Goal: Information Seeking & Learning: Obtain resource

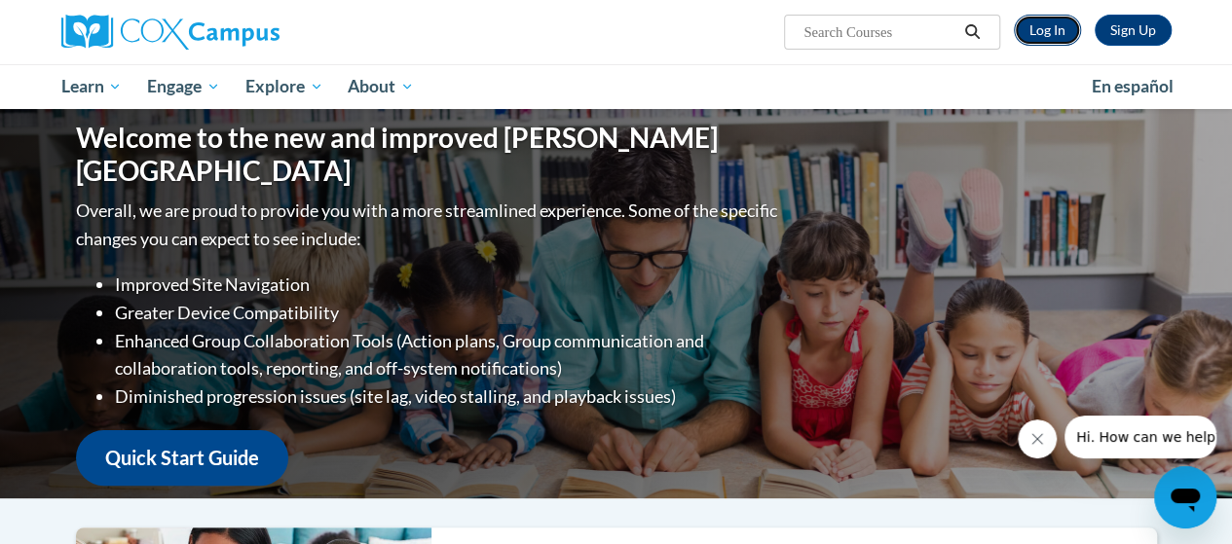
click at [1039, 30] on link "Log In" at bounding box center [1047, 30] width 67 height 31
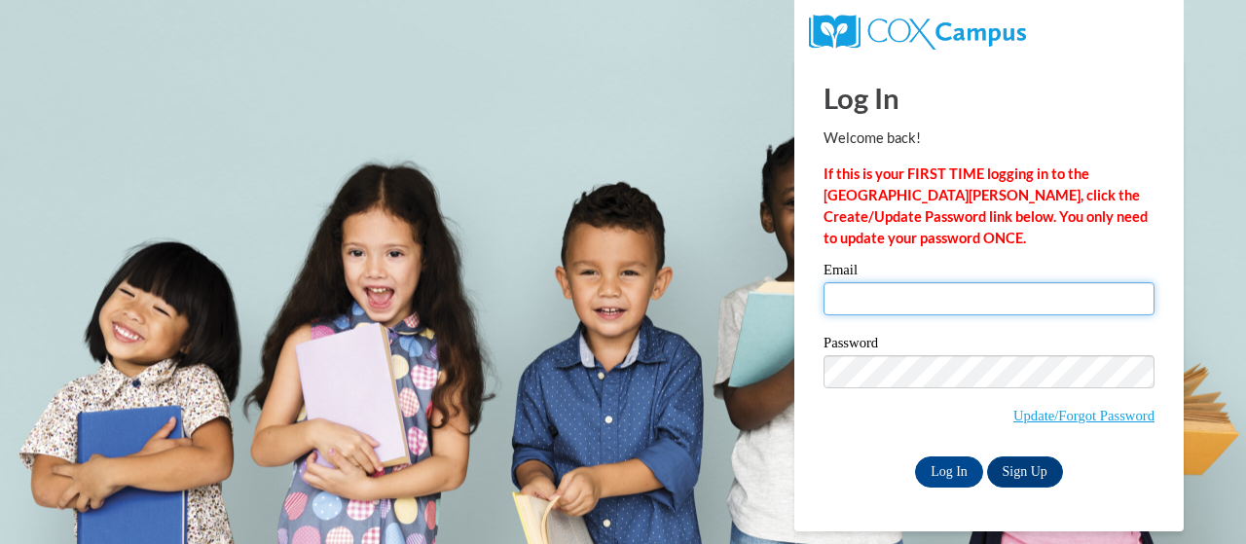
click at [947, 301] on input "Email" at bounding box center [989, 298] width 331 height 33
type input "[EMAIL_ADDRESS][DOMAIN_NAME]"
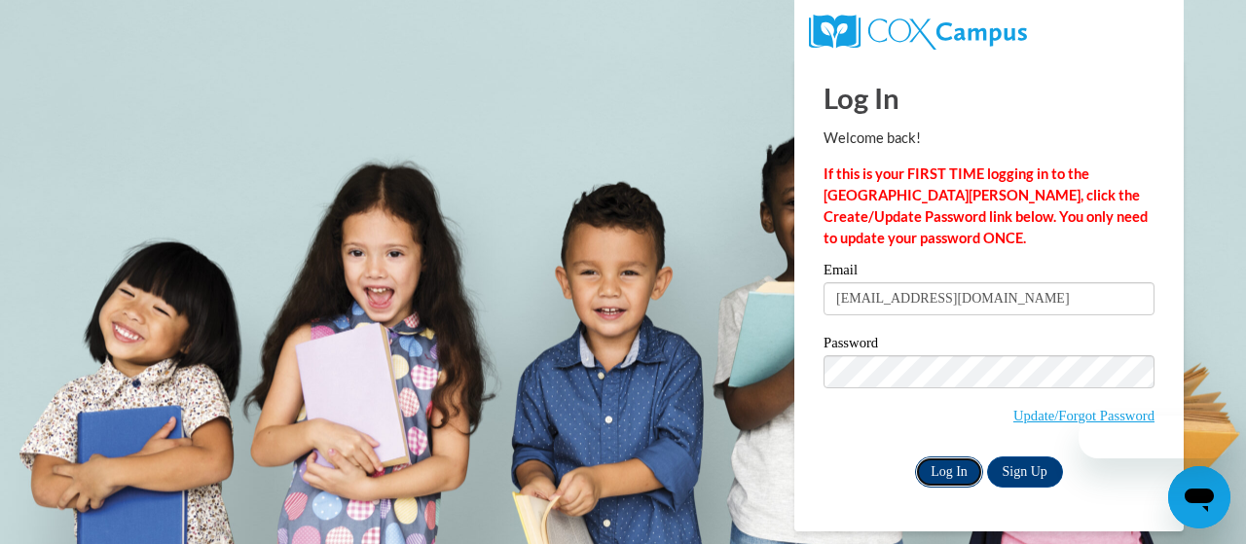
click at [962, 466] on input "Log In" at bounding box center [949, 472] width 68 height 31
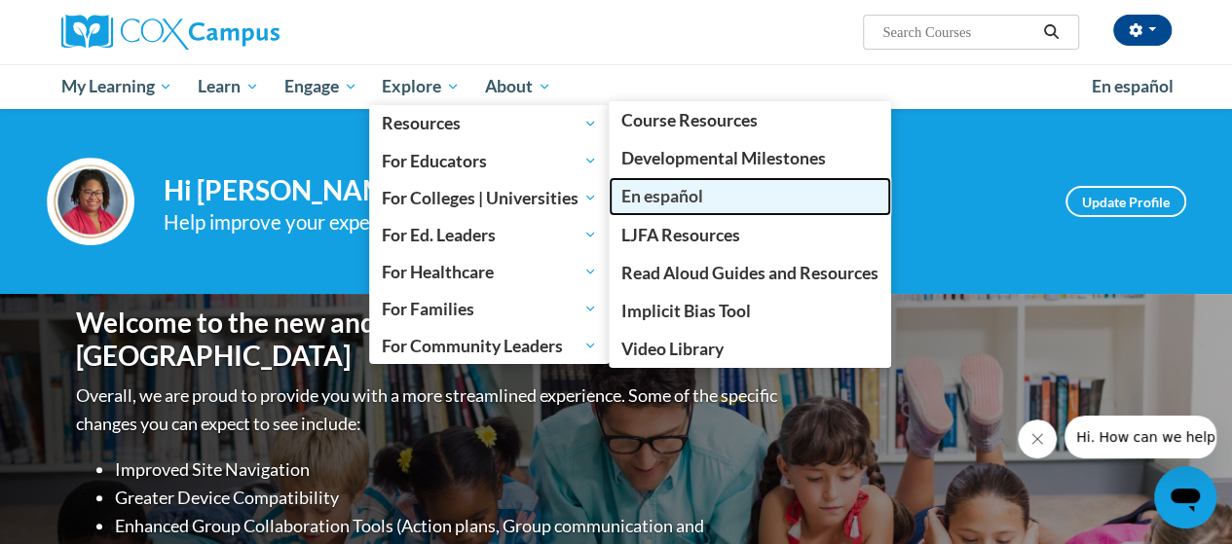
click at [657, 186] on span "En español" at bounding box center [662, 196] width 82 height 20
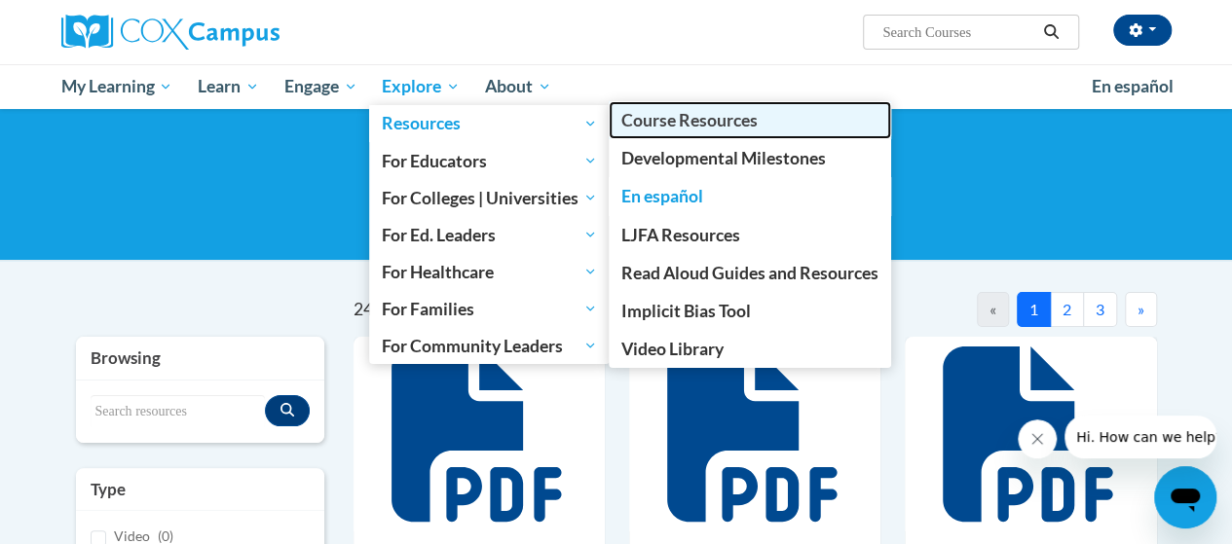
click at [690, 122] on span "Course Resources" at bounding box center [689, 120] width 136 height 20
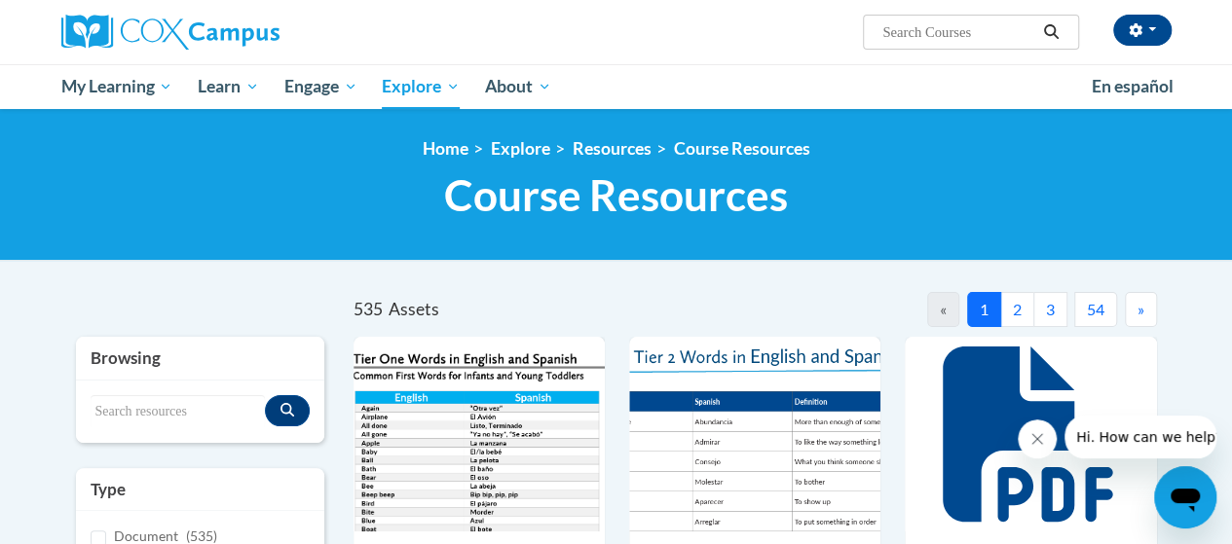
click at [1021, 317] on button "2" at bounding box center [1017, 309] width 34 height 35
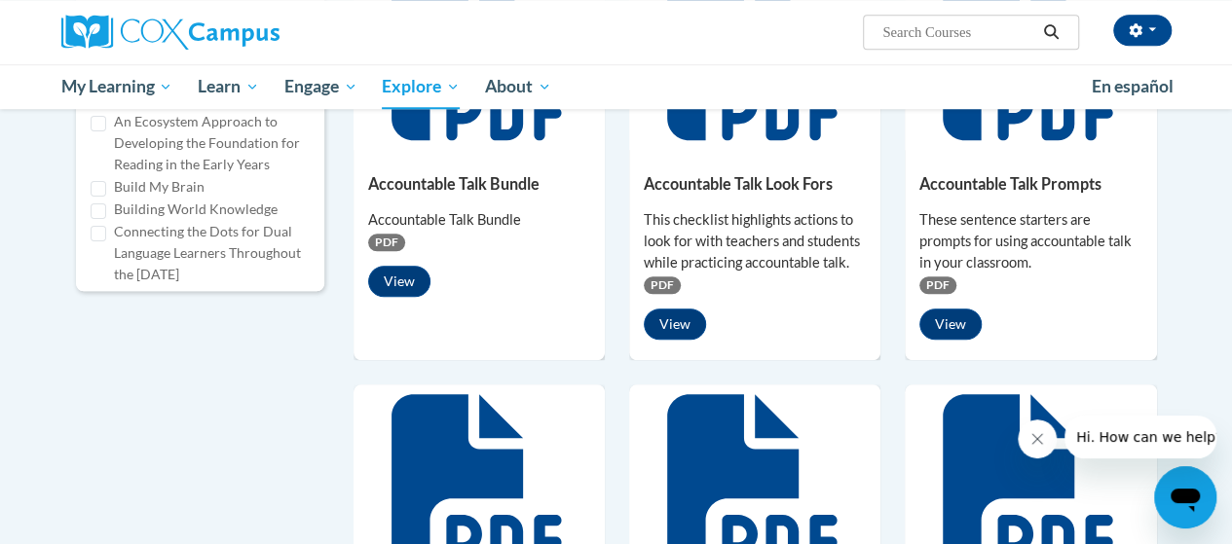
scroll to position [812, 0]
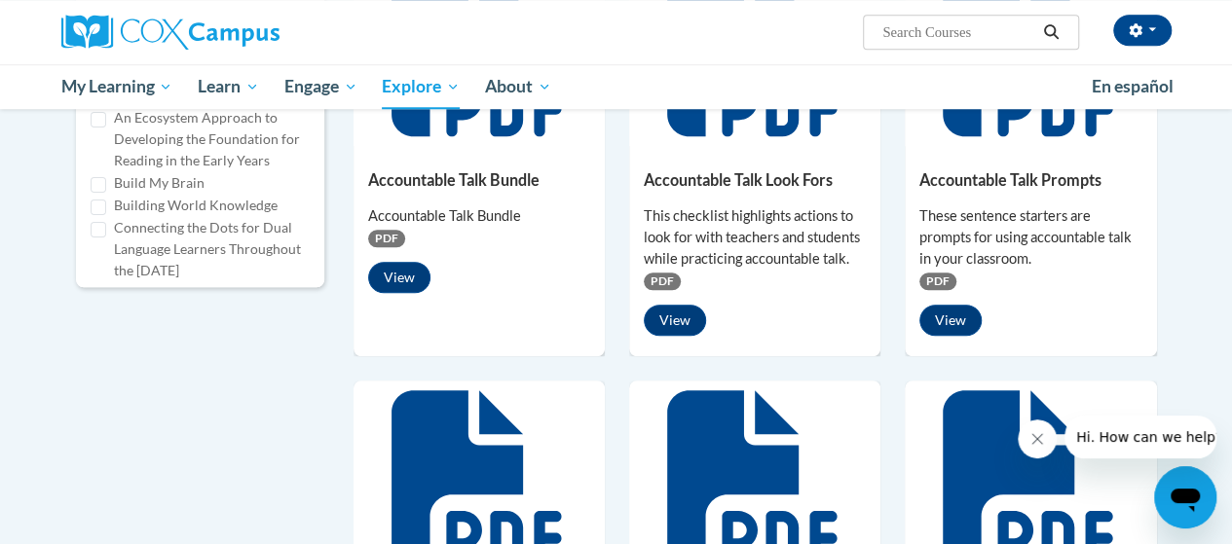
click at [1183, 296] on div "535 Assets « 1 2 3 54 » Browsing Search resources Type Document (535)" at bounding box center [616, 367] width 1139 height 1774
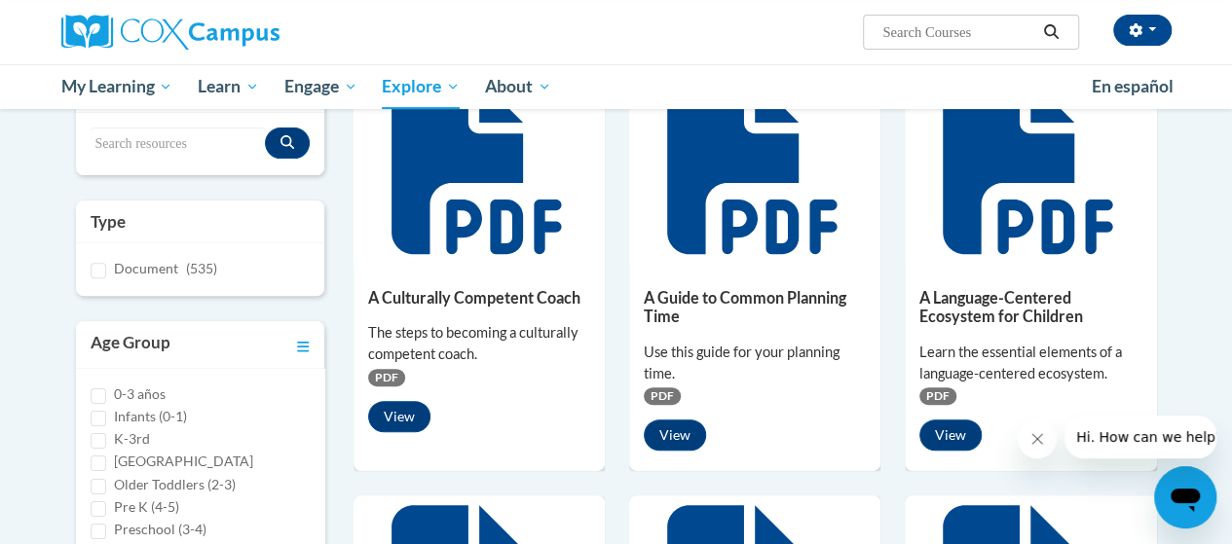
scroll to position [16, 0]
click at [99, 510] on input "Preschool (3-4)" at bounding box center [99, 516] width 16 height 16
checkbox input "true"
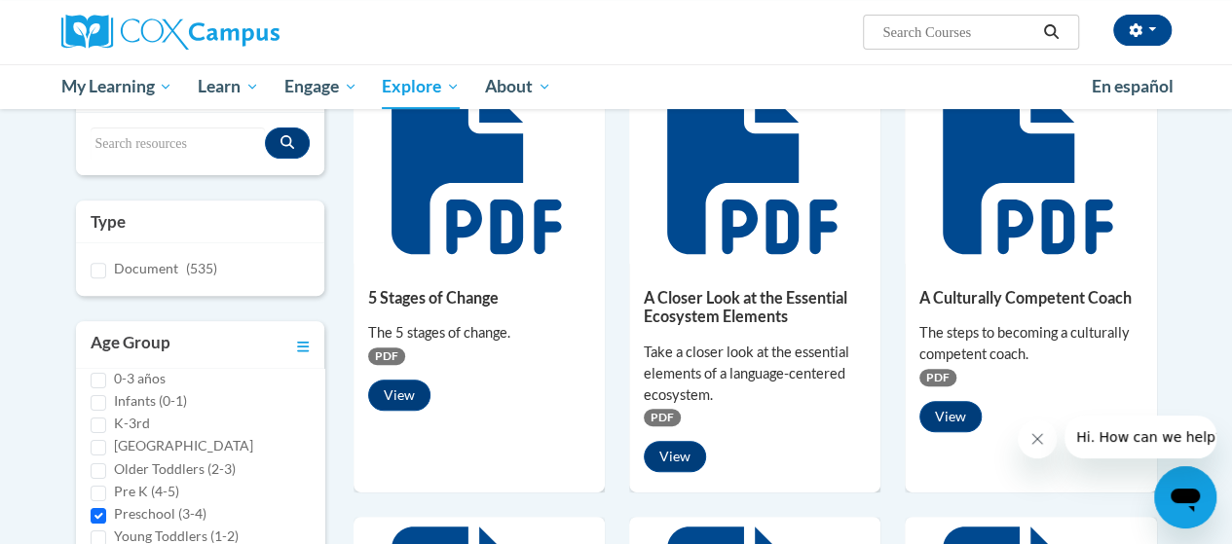
click at [105, 504] on div "Preschool (3-4)" at bounding box center [200, 513] width 219 height 21
click at [99, 486] on input "Pre K (4-5)" at bounding box center [99, 494] width 16 height 16
checkbox input "true"
click at [97, 511] on input "Preschool (3-4)" at bounding box center [99, 516] width 16 height 16
checkbox input "false"
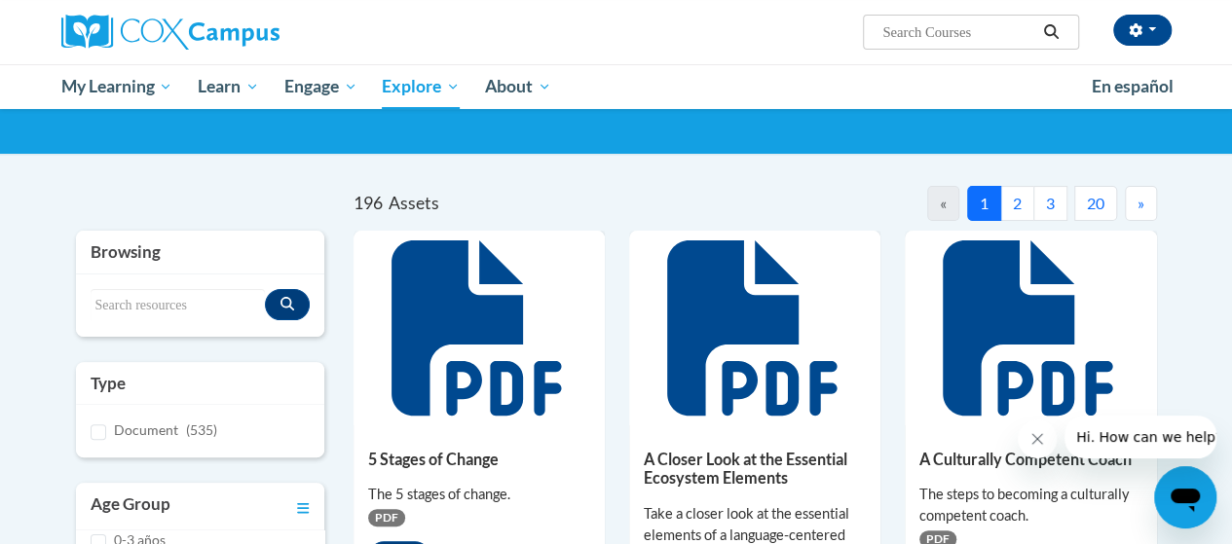
scroll to position [0, 0]
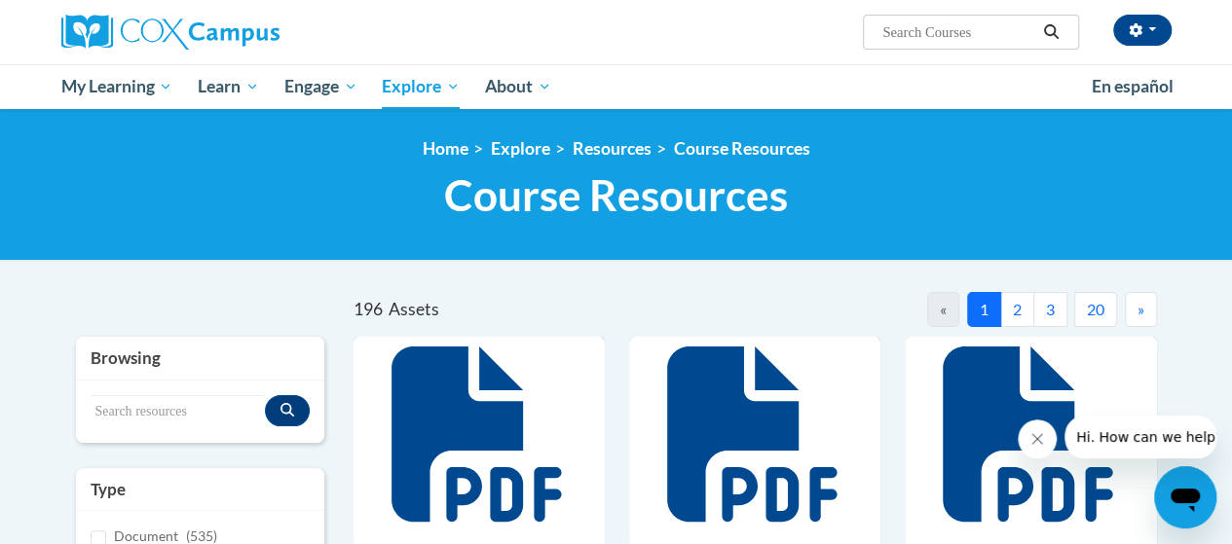
click at [1017, 309] on button "2" at bounding box center [1017, 309] width 34 height 35
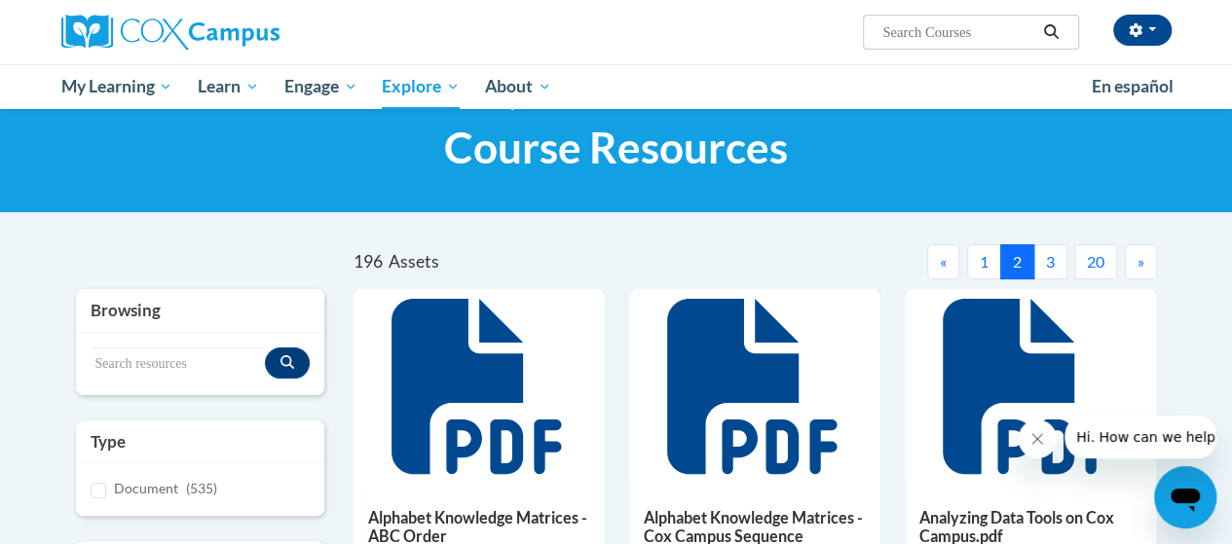
click at [1052, 263] on button "3" at bounding box center [1050, 261] width 34 height 35
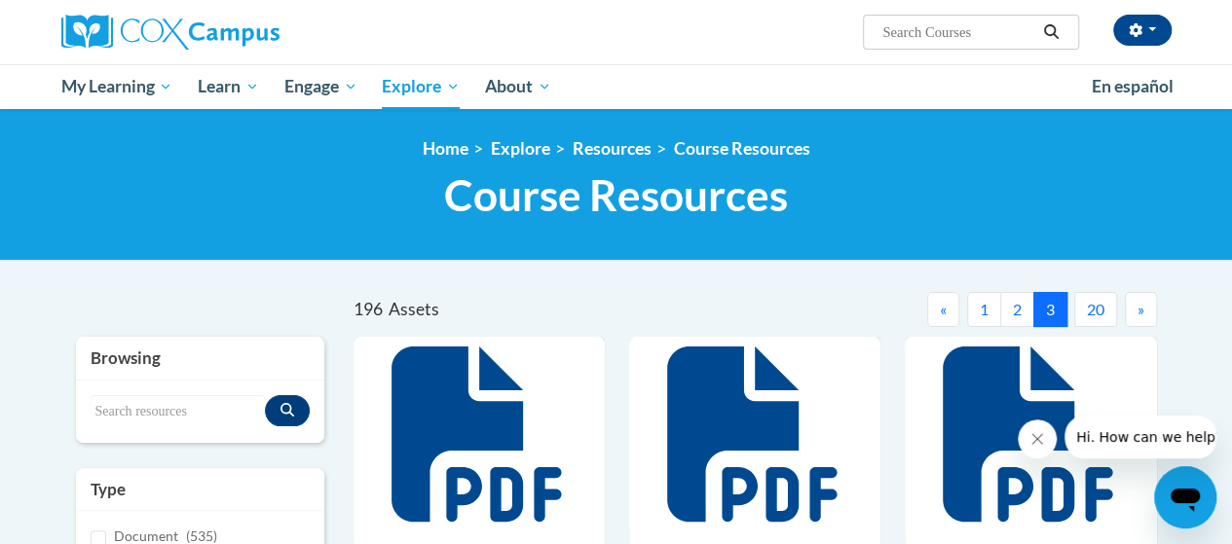
click at [1139, 309] on span "»" at bounding box center [1140, 309] width 7 height 19
click at [1054, 311] on button "5" at bounding box center [1050, 309] width 34 height 35
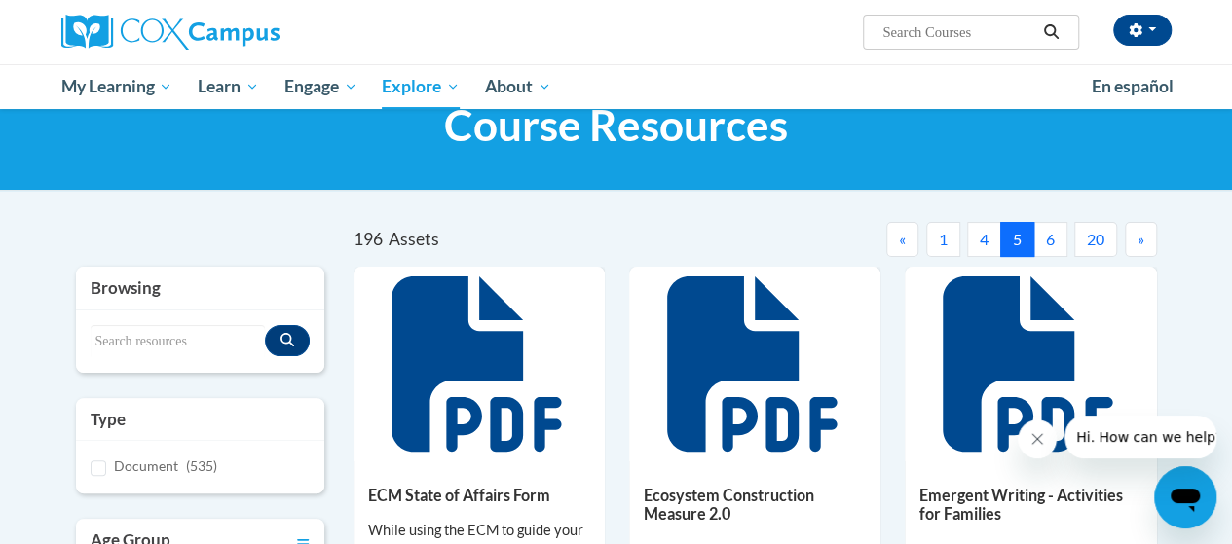
scroll to position [60, 0]
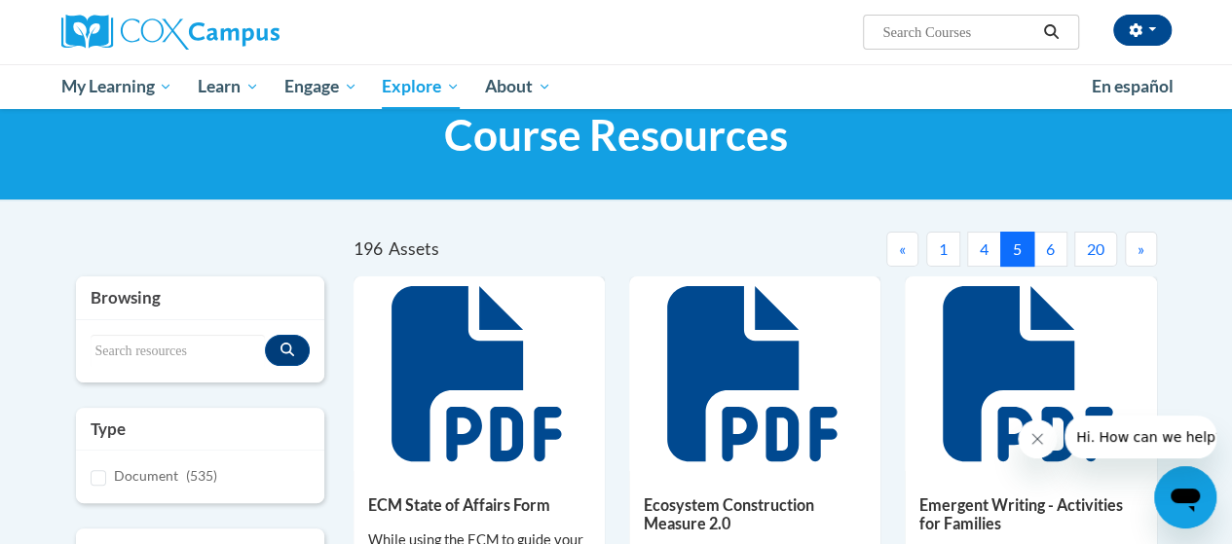
click at [1048, 248] on button "6" at bounding box center [1050, 249] width 34 height 35
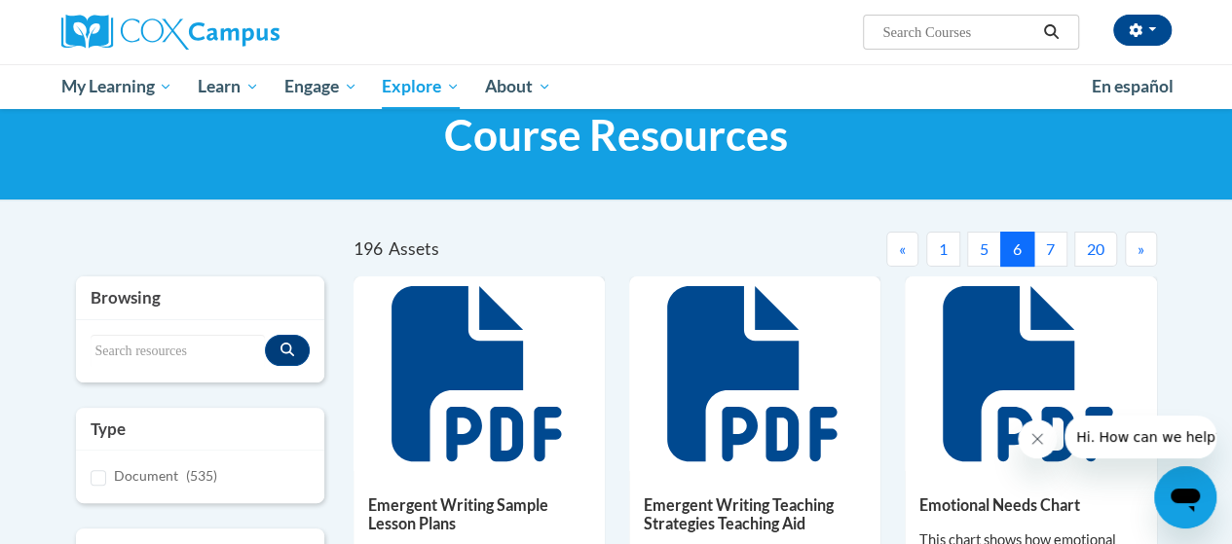
click at [1050, 247] on button "7" at bounding box center [1050, 249] width 34 height 35
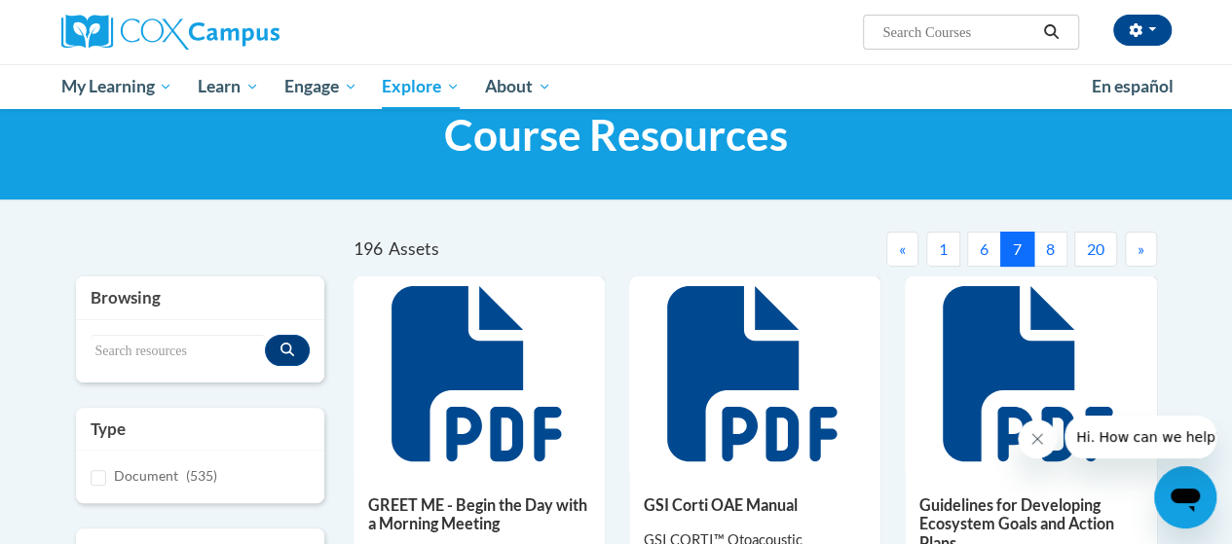
click at [1050, 247] on button "8" at bounding box center [1050, 249] width 34 height 35
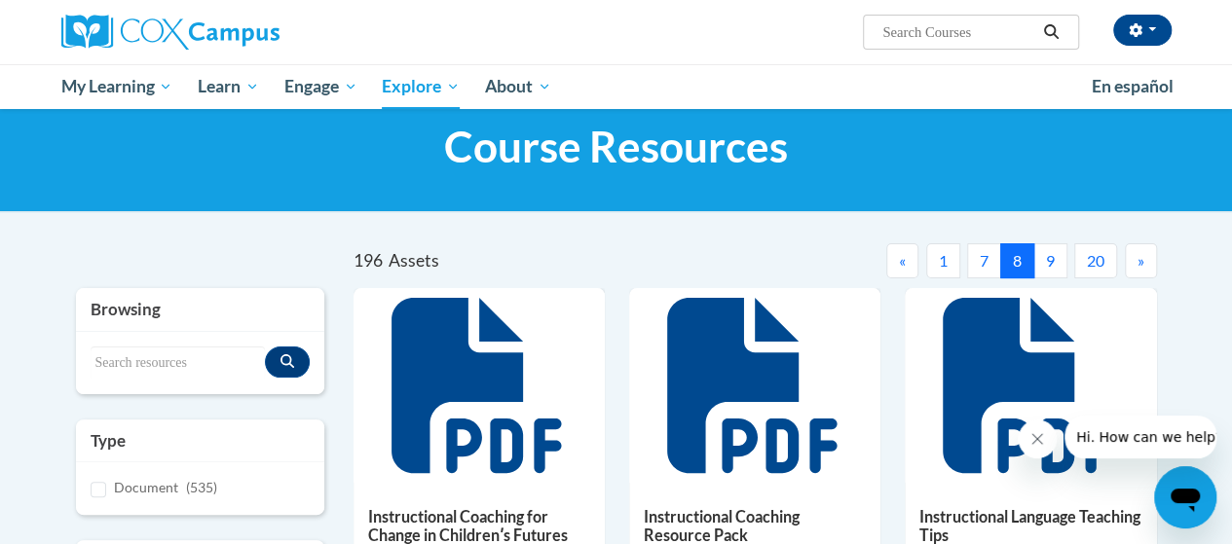
scroll to position [0, 0]
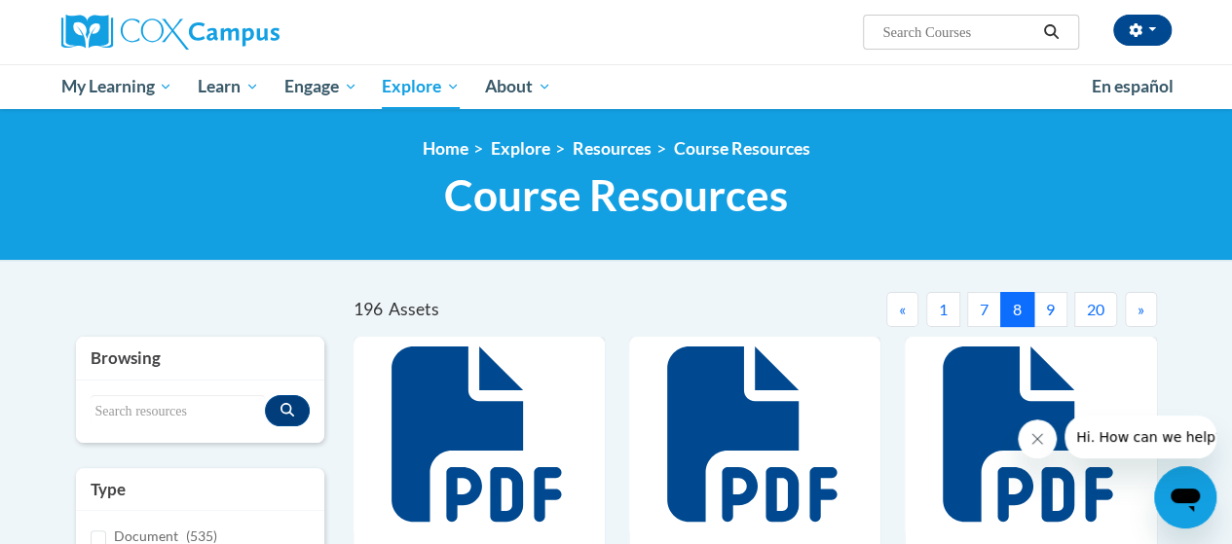
click at [1050, 309] on button "9" at bounding box center [1050, 309] width 34 height 35
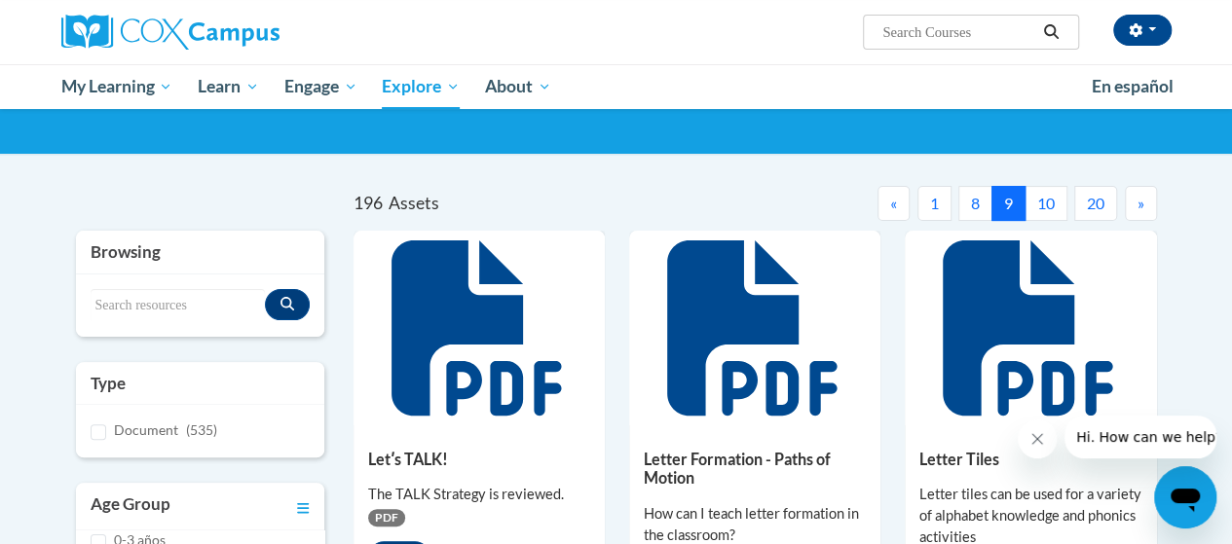
scroll to position [103, 0]
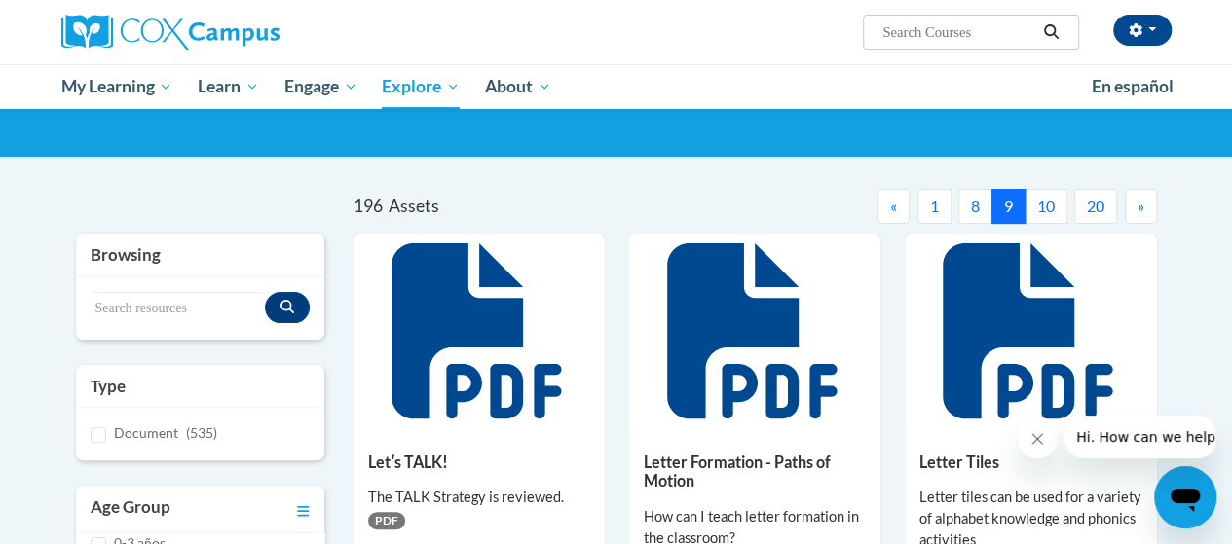
click at [1040, 205] on button "10" at bounding box center [1045, 206] width 43 height 35
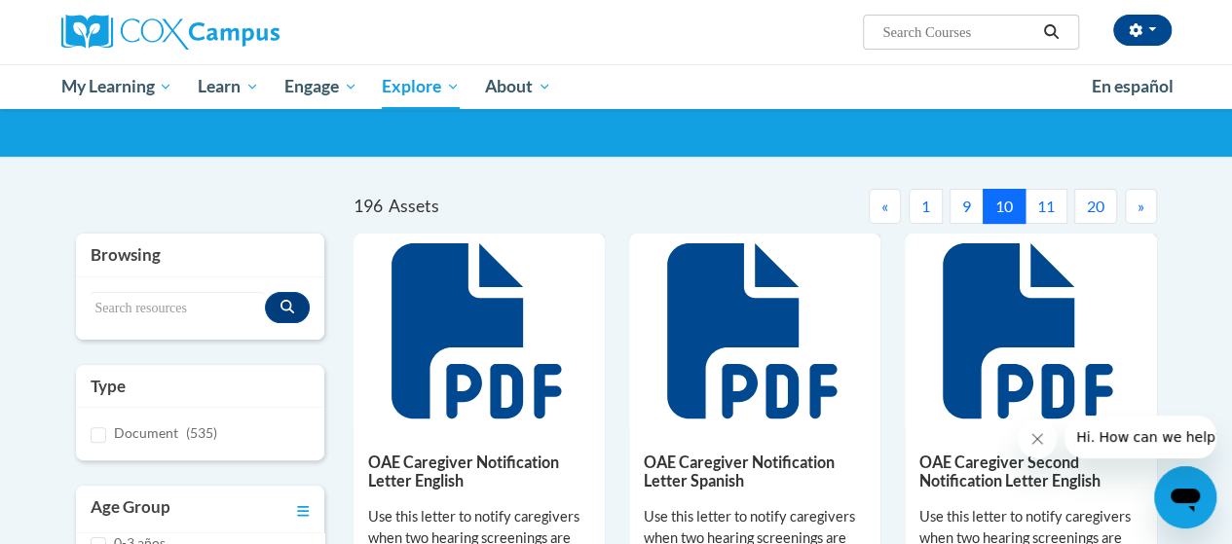
scroll to position [63, 0]
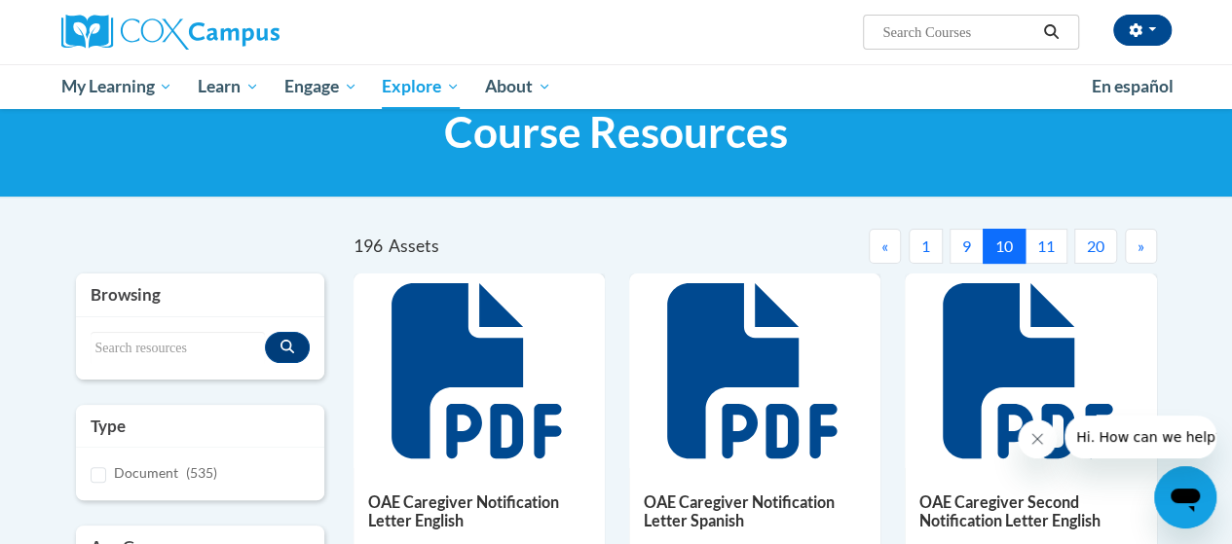
click at [980, 247] on button "9" at bounding box center [966, 246] width 34 height 35
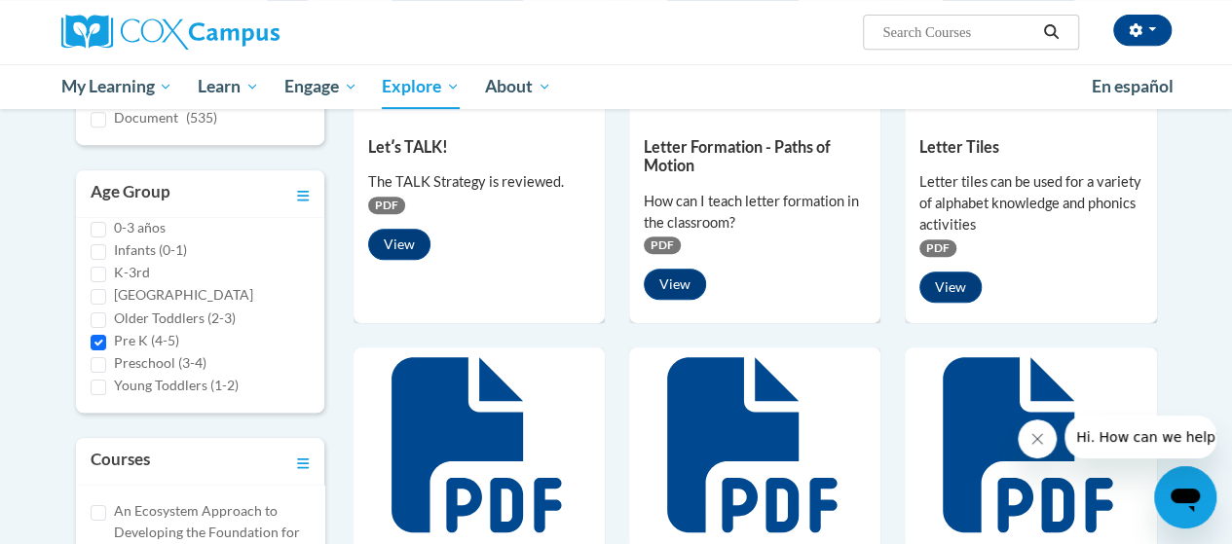
scroll to position [0, 0]
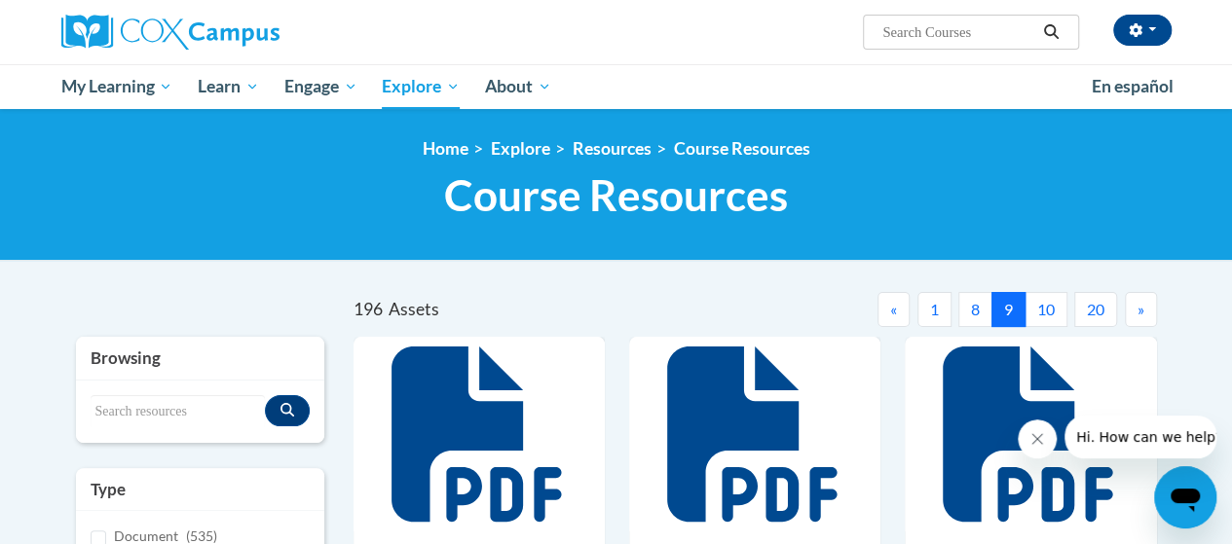
click at [1139, 309] on span "»" at bounding box center [1140, 309] width 7 height 19
click at [1080, 312] on button "20" at bounding box center [1095, 309] width 43 height 35
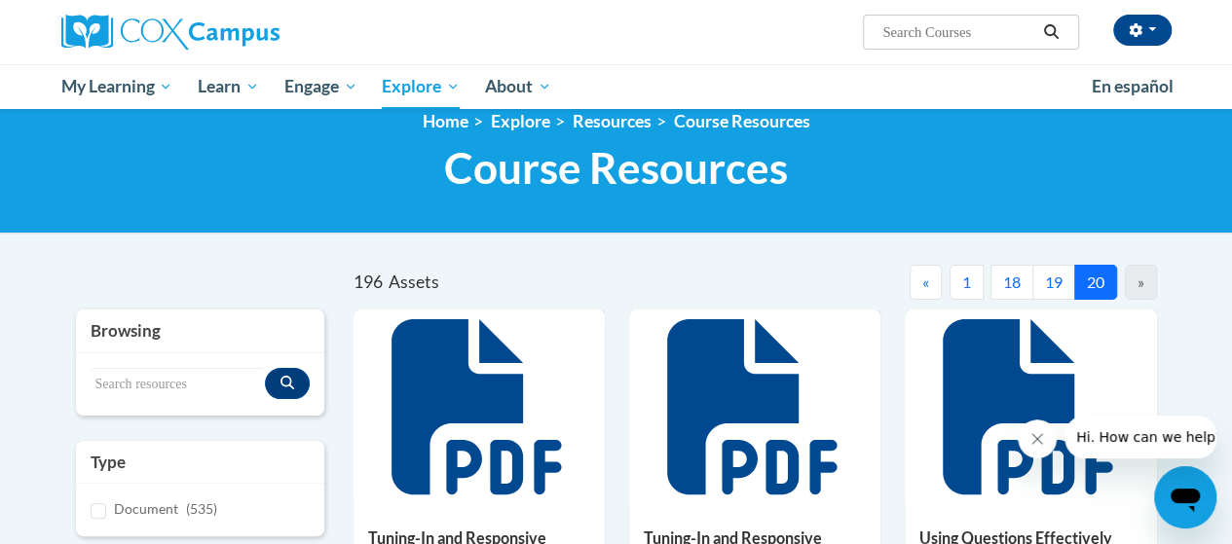
scroll to position [14, 0]
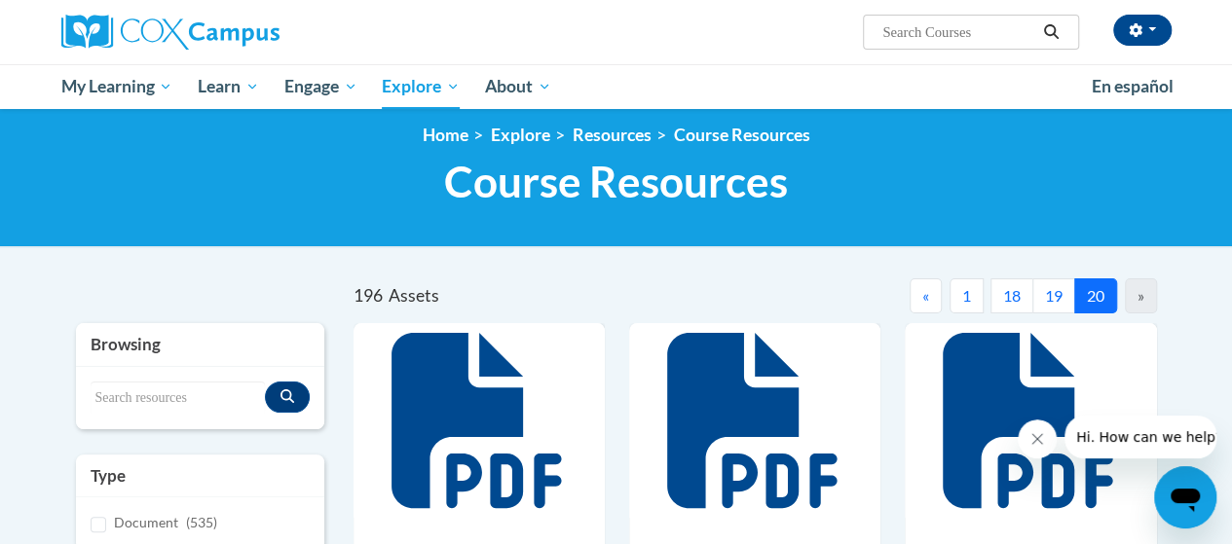
click at [920, 312] on button "«" at bounding box center [926, 296] width 32 height 35
click at [922, 298] on span "«" at bounding box center [925, 295] width 7 height 19
click at [925, 296] on span "«" at bounding box center [925, 295] width 7 height 19
click at [917, 308] on button "1" at bounding box center [917, 296] width 34 height 35
click at [917, 309] on nav "« 1 2 3 20 »" at bounding box center [956, 296] width 402 height 35
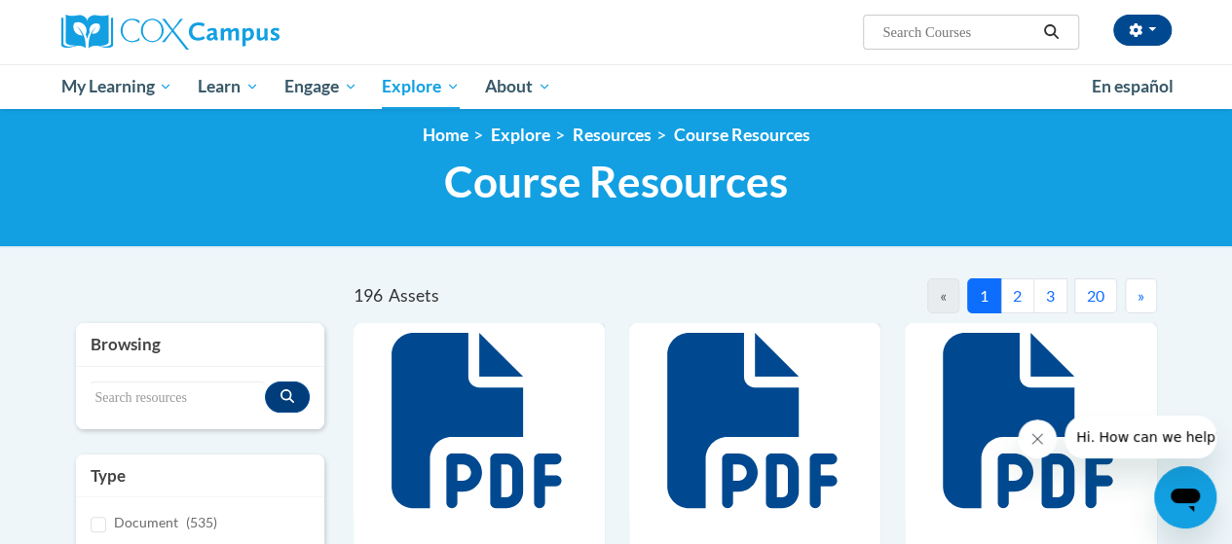
click at [1139, 295] on span "»" at bounding box center [1140, 295] width 7 height 19
click at [1140, 295] on span "»" at bounding box center [1140, 295] width 7 height 19
click at [1148, 294] on button "»" at bounding box center [1141, 296] width 32 height 35
click at [1148, 296] on button "»" at bounding box center [1141, 296] width 32 height 35
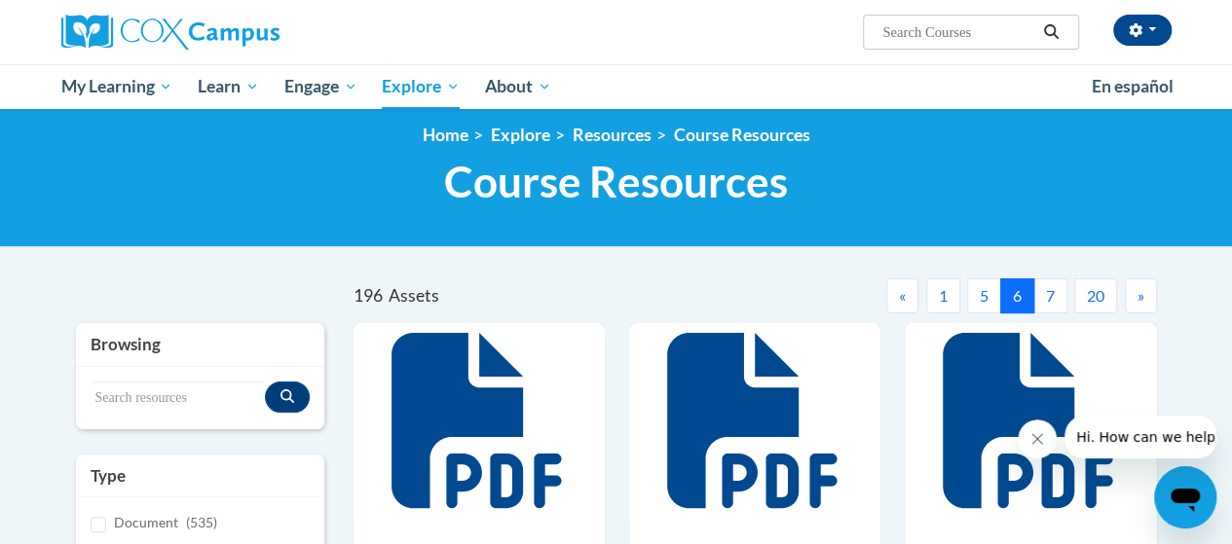
click at [1139, 295] on span "»" at bounding box center [1140, 295] width 7 height 19
click at [1155, 298] on button "»" at bounding box center [1141, 296] width 32 height 35
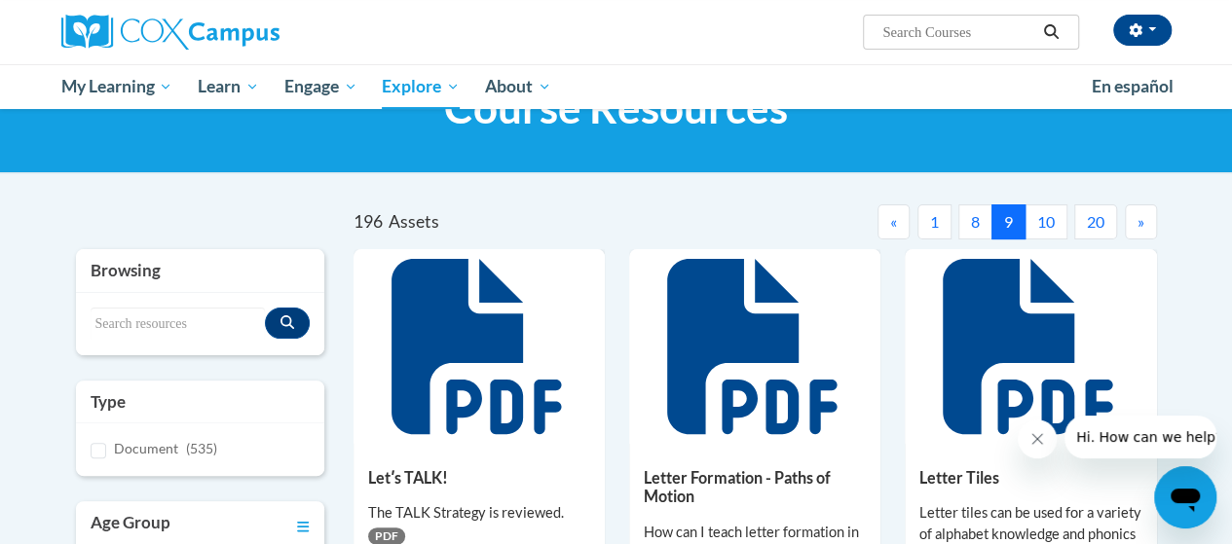
scroll to position [88, 0]
click at [1143, 224] on span "»" at bounding box center [1140, 221] width 7 height 19
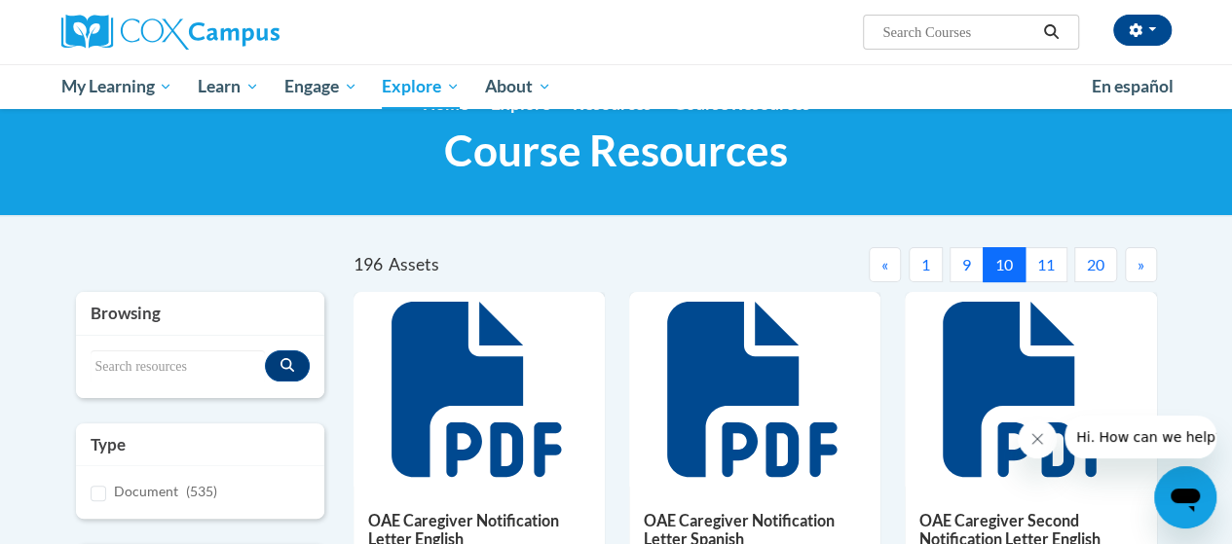
scroll to position [37, 0]
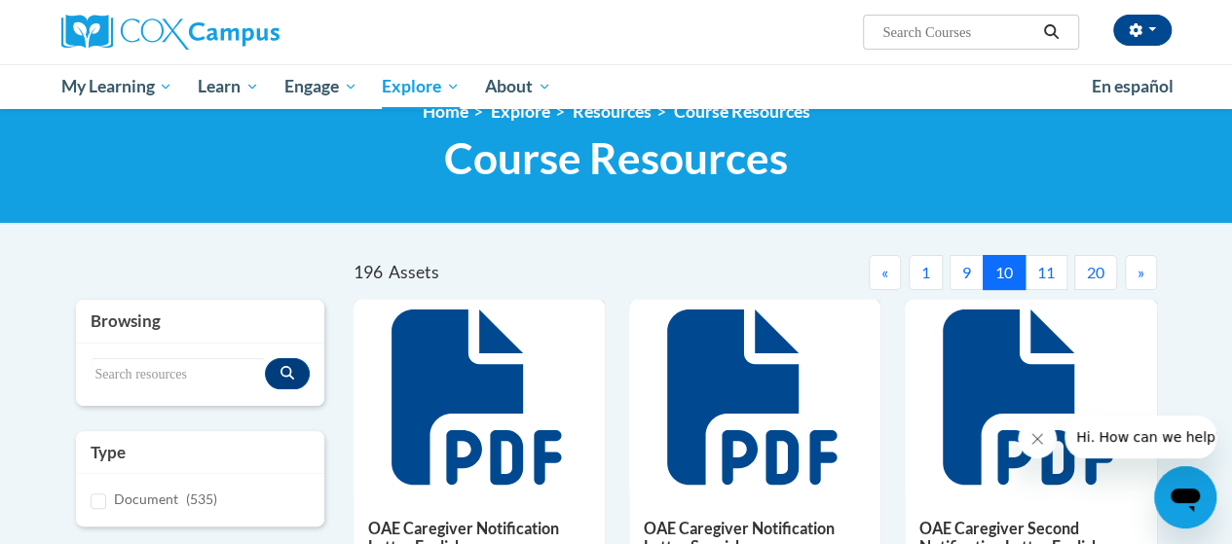
click at [1154, 276] on button "»" at bounding box center [1141, 272] width 32 height 35
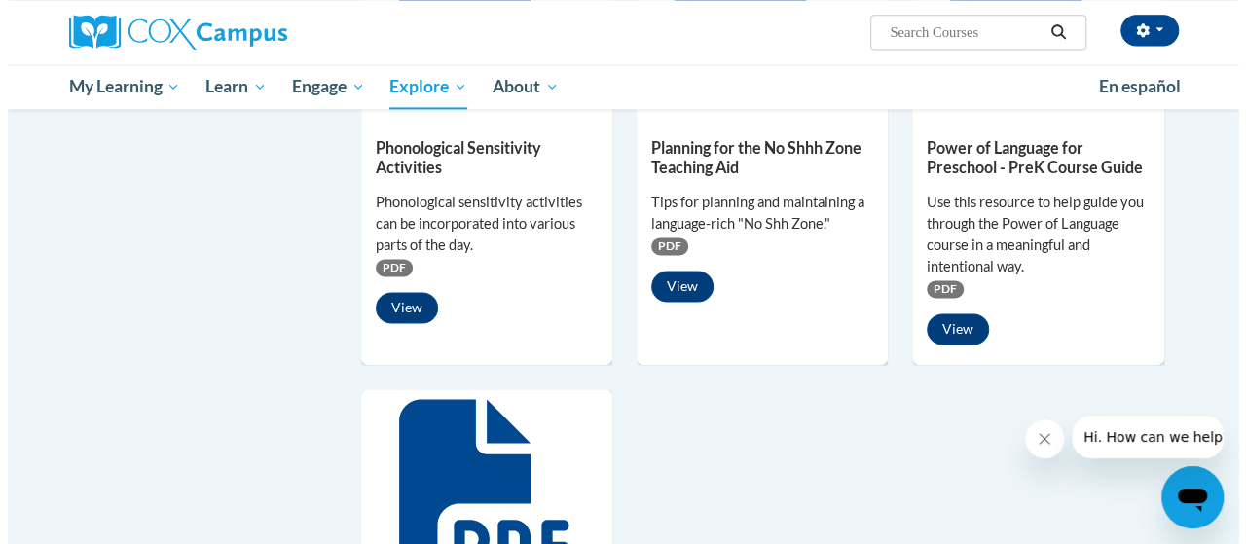
scroll to position [1356, 0]
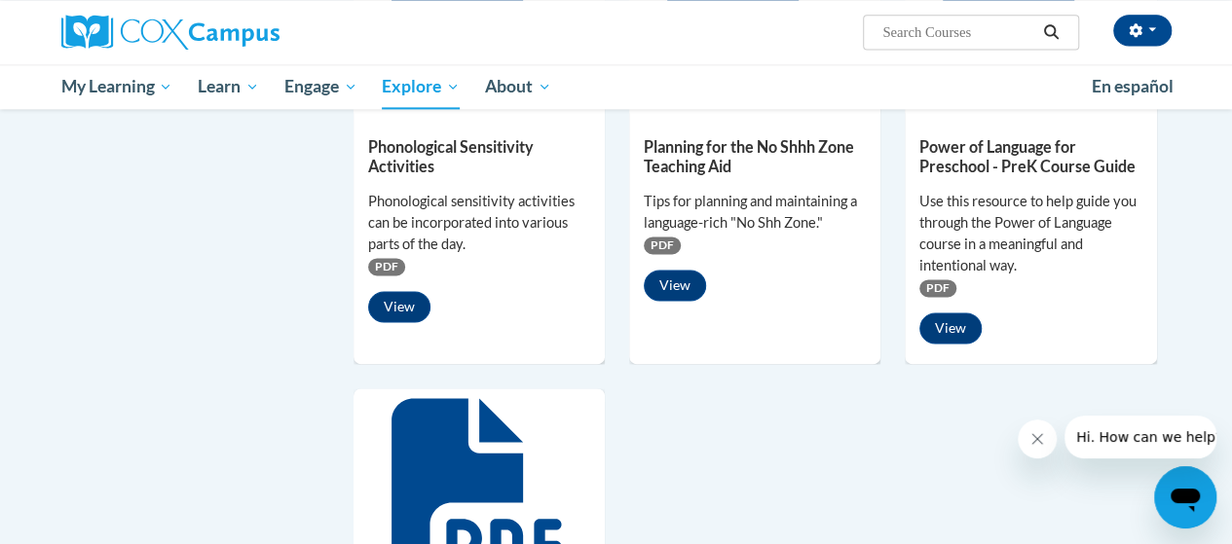
click at [1120, 277] on div "PDF" at bounding box center [1030, 287] width 222 height 21
click at [969, 340] on button "View" at bounding box center [950, 328] width 62 height 31
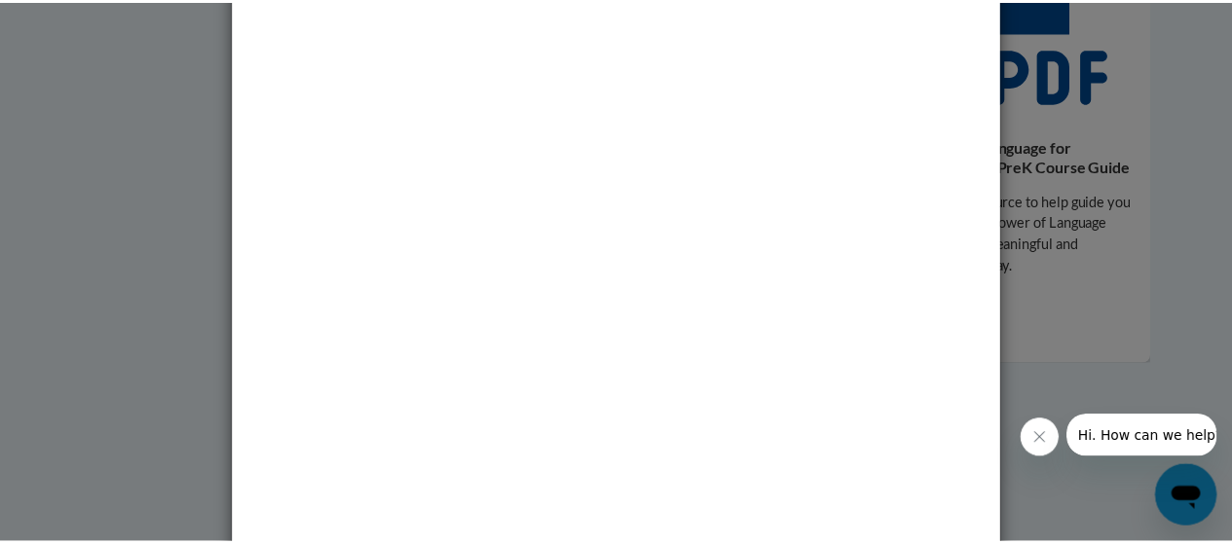
scroll to position [148, 0]
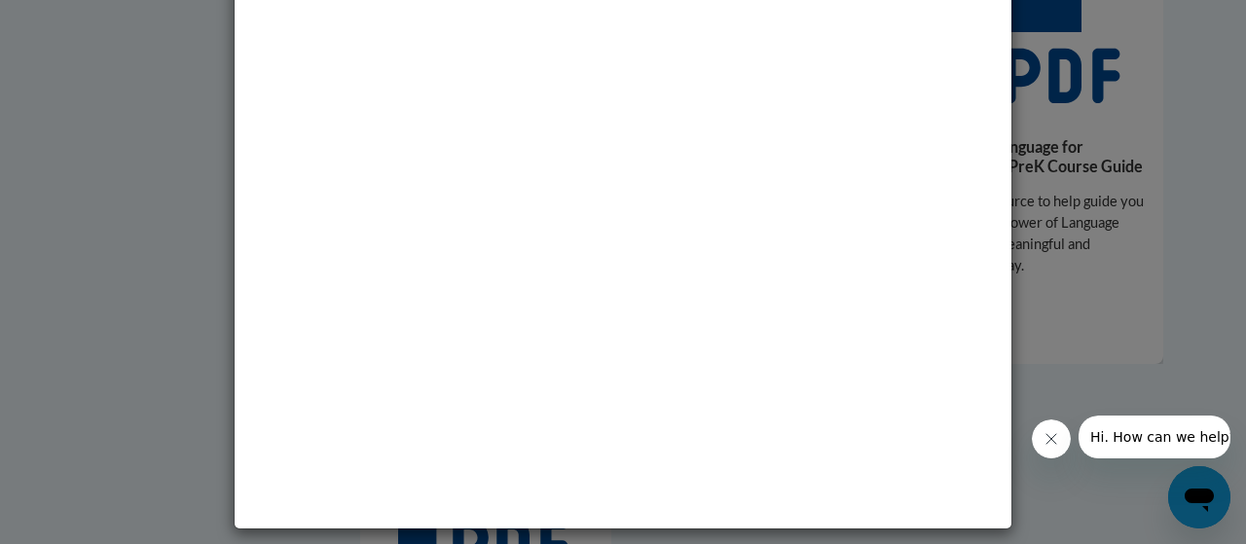
click at [1155, 208] on div "Media - Power of Language for Preschool - PreK Course Guide" at bounding box center [623, 272] width 1246 height 544
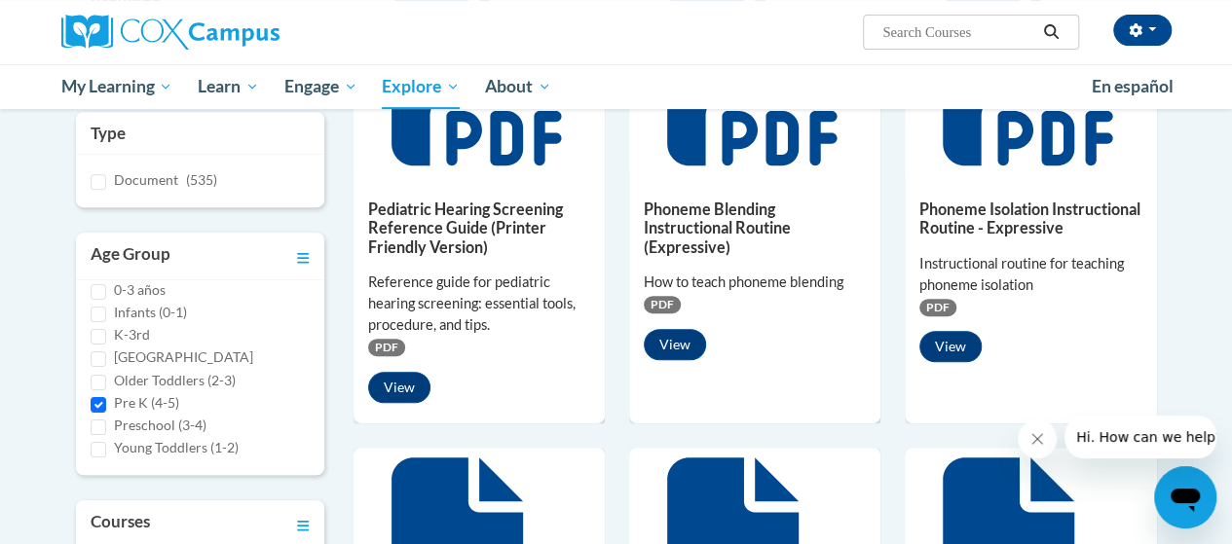
scroll to position [0, 0]
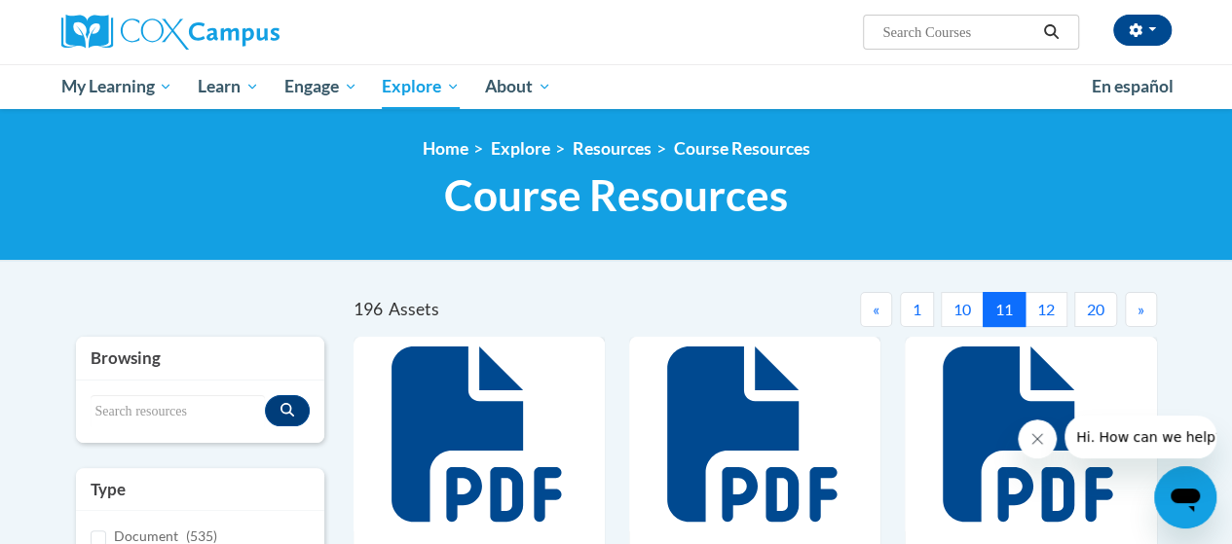
click at [1045, 317] on button "12" at bounding box center [1045, 309] width 43 height 35
click at [1038, 308] on button "13" at bounding box center [1045, 309] width 43 height 35
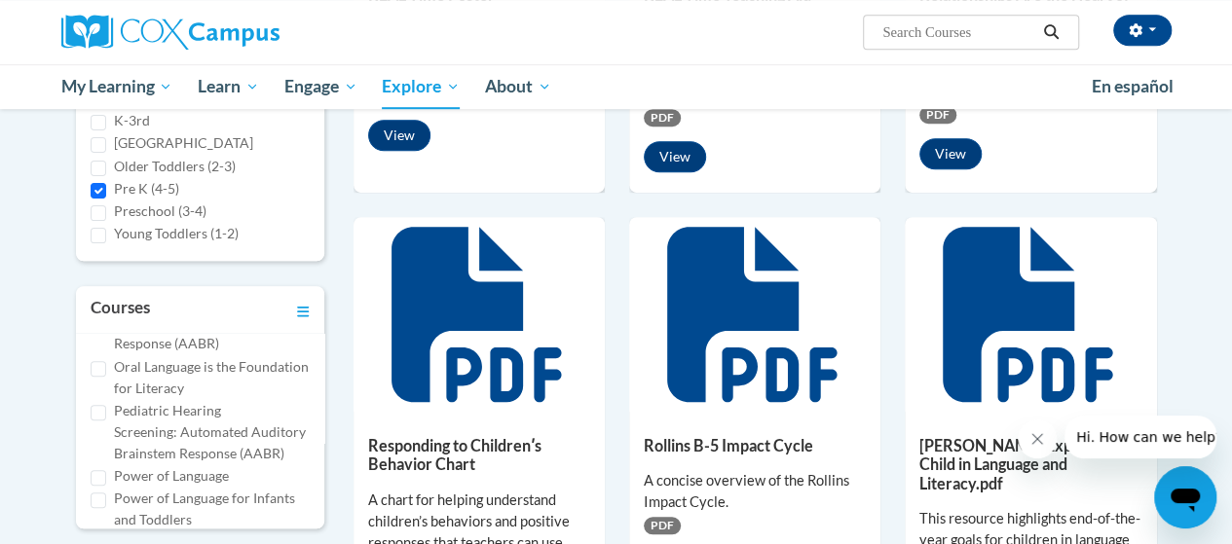
scroll to position [635, 0]
click at [99, 375] on input "Oral Language is the Foundation for Literacy" at bounding box center [99, 367] width 16 height 16
checkbox input "true"
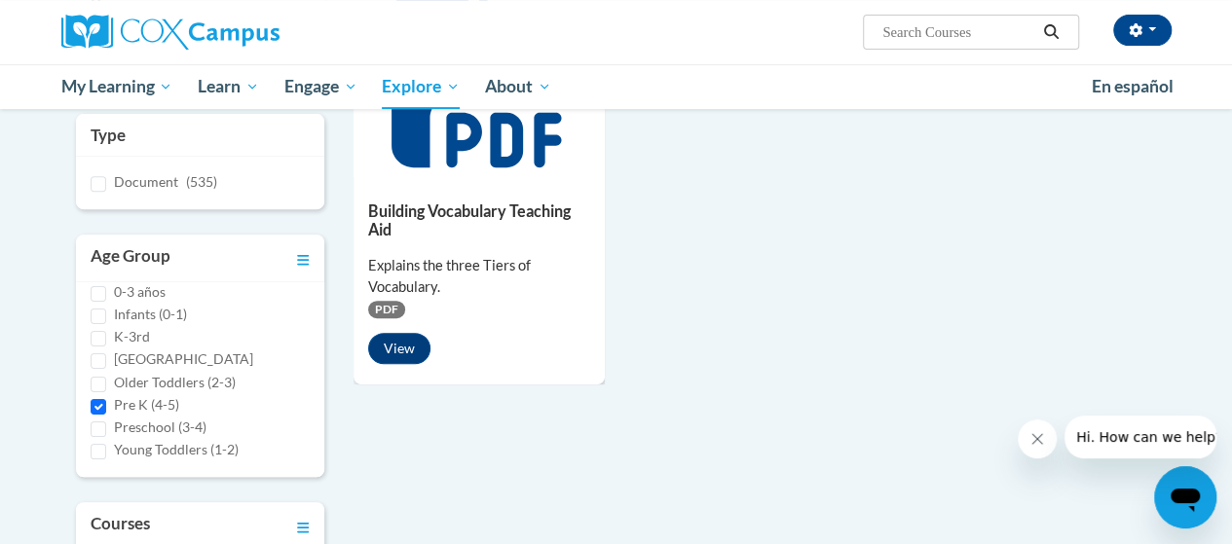
scroll to position [345, 0]
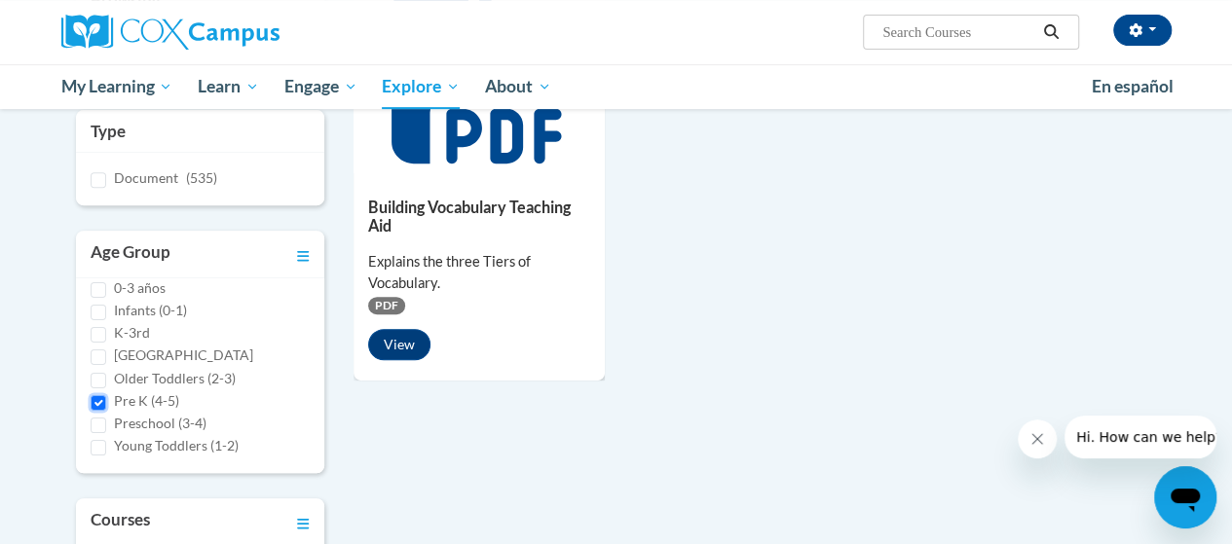
click at [98, 406] on input "Pre K (4-5)" at bounding box center [99, 403] width 16 height 16
checkbox input "false"
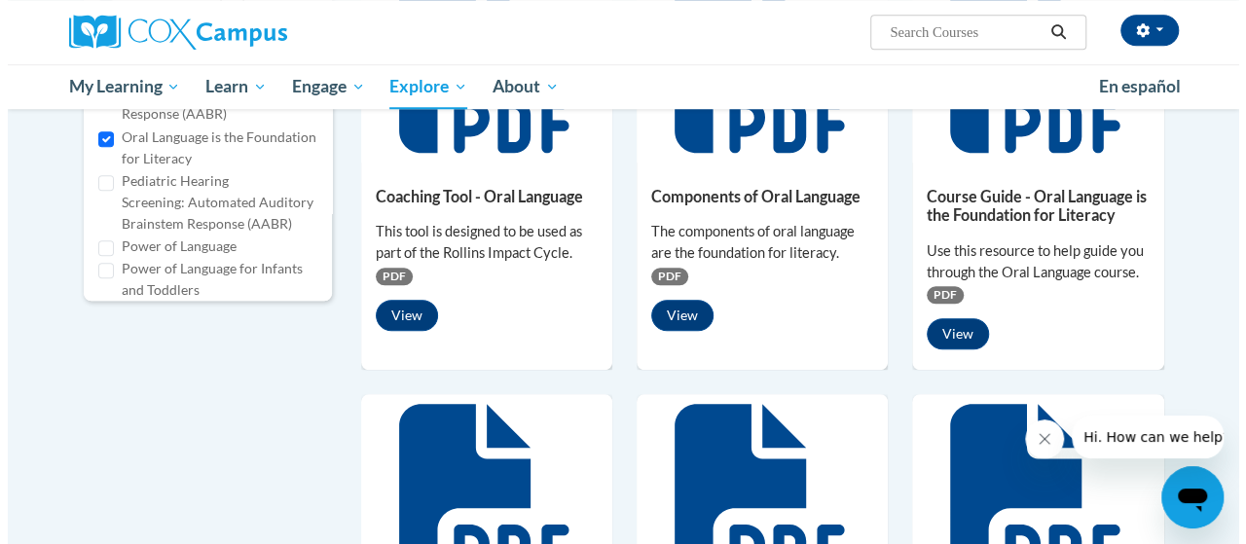
scroll to position [800, 0]
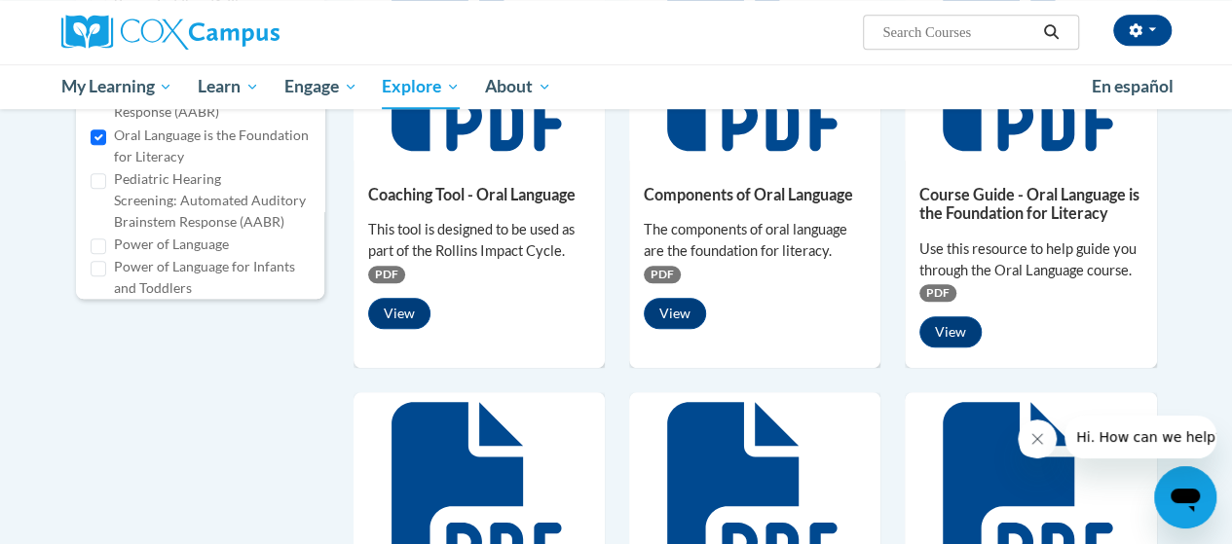
click at [477, 208] on div "Coaching Tool - Oral Language This tool is designed to be used as part of the R…" at bounding box center [478, 252] width 251 height 183
click at [406, 314] on button "View" at bounding box center [399, 313] width 62 height 31
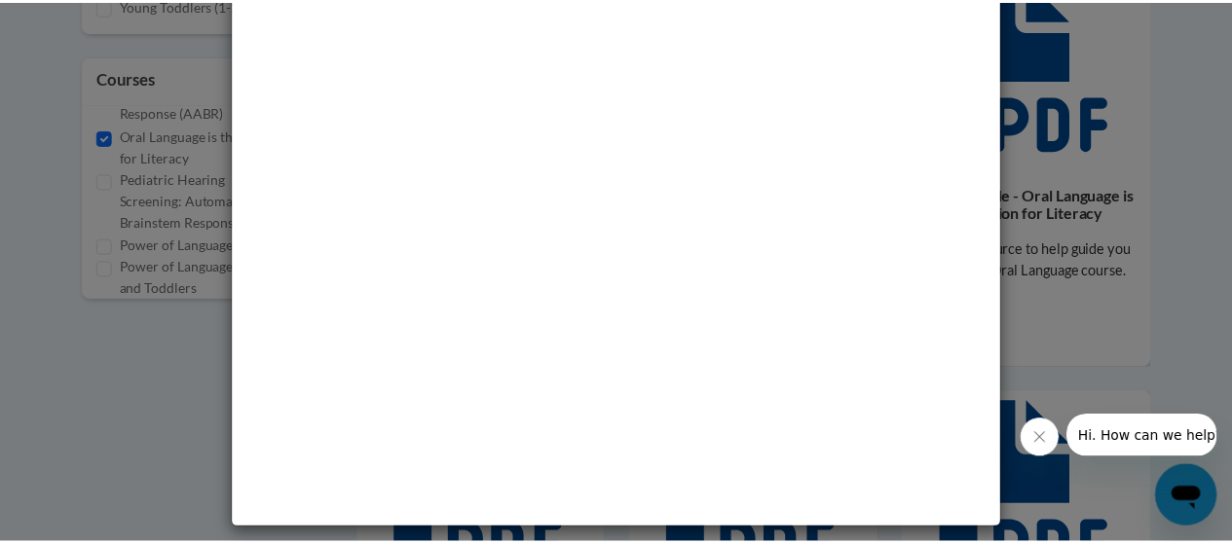
scroll to position [0, 0]
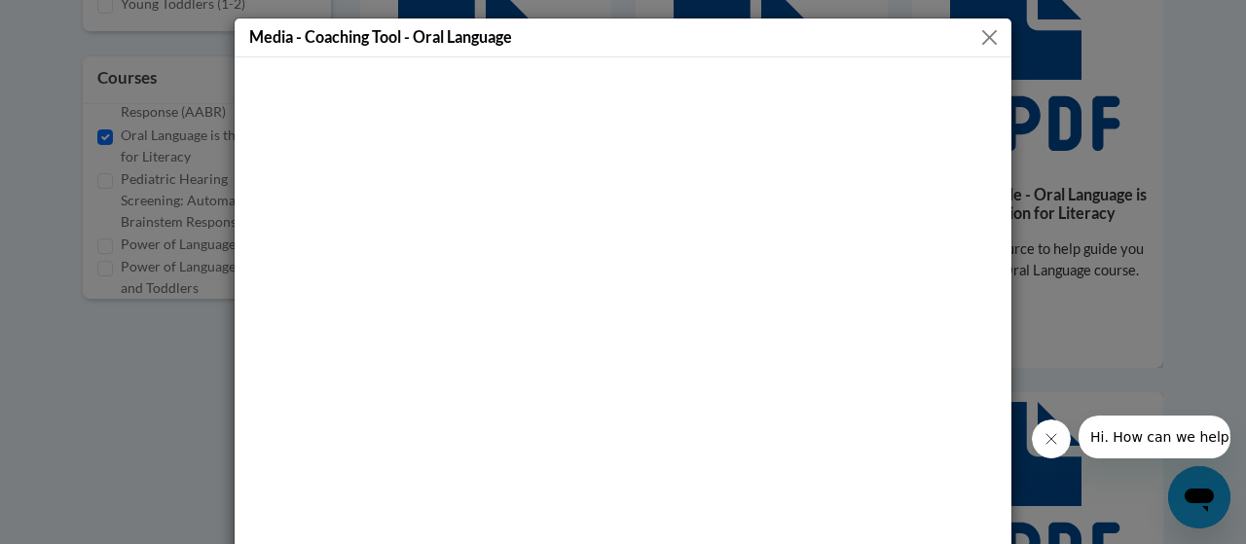
click at [982, 44] on button "Close" at bounding box center [990, 37] width 24 height 24
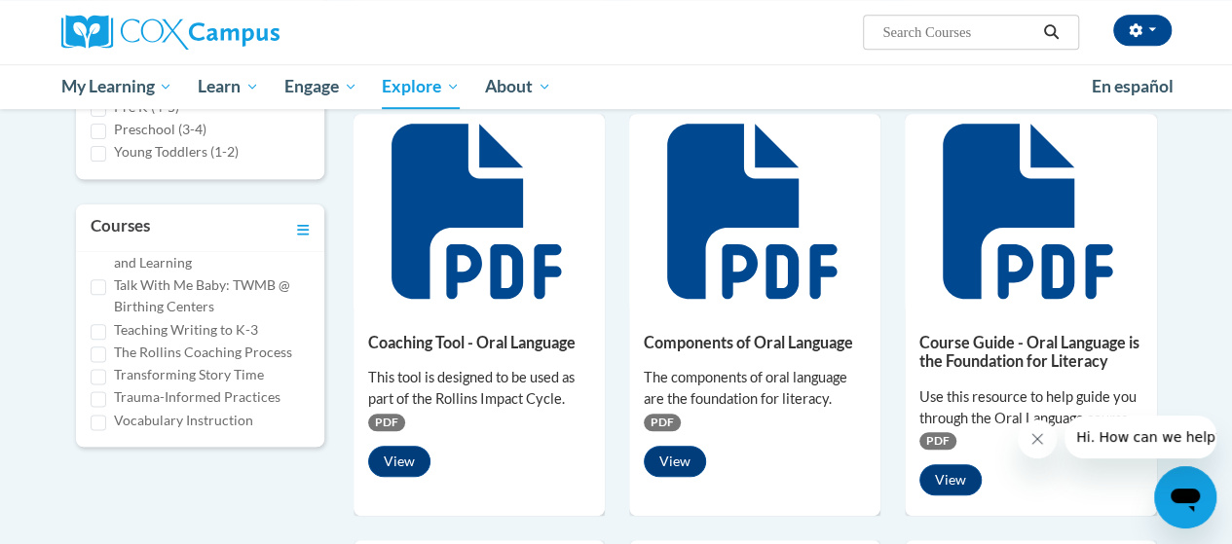
scroll to position [1362, 0]
click at [262, 348] on label "The Rollins Coaching Process" at bounding box center [203, 352] width 178 height 21
click at [106, 348] on input "The Rollins Coaching Process" at bounding box center [99, 355] width 16 height 16
checkbox input "true"
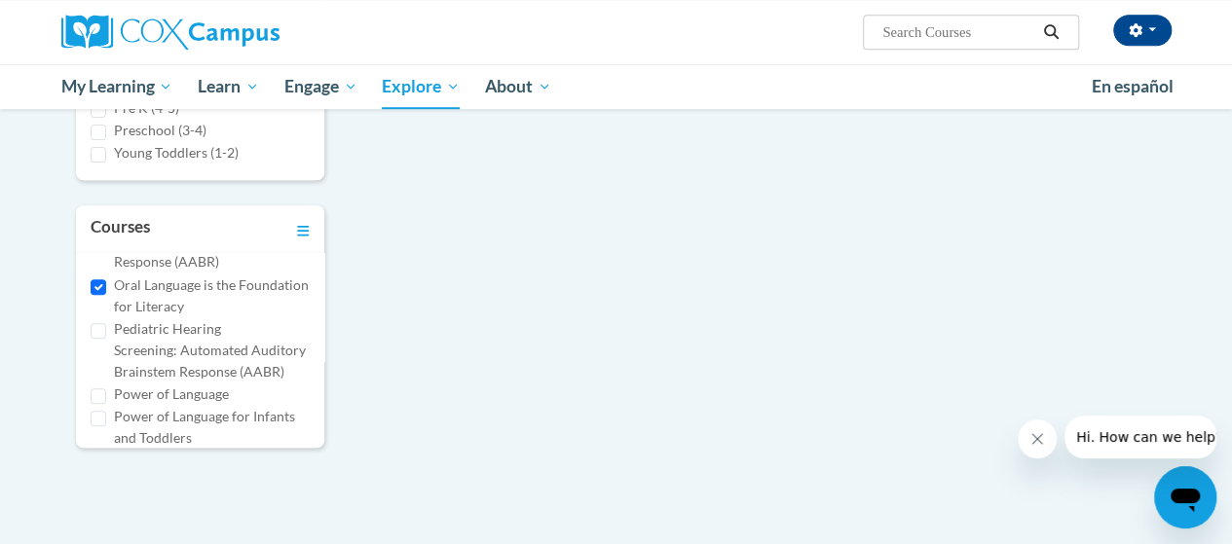
scroll to position [631, 0]
click at [104, 298] on input "Oral Language is the Foundation for Literacy" at bounding box center [99, 290] width 16 height 16
checkbox input "false"
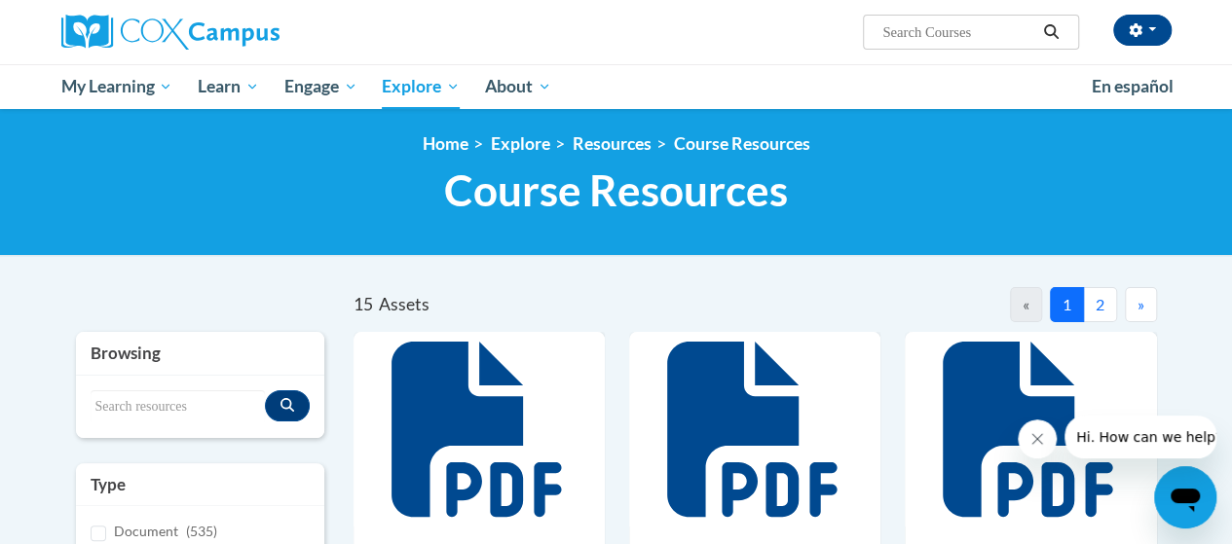
scroll to position [0, 0]
